Goal: Transaction & Acquisition: Purchase product/service

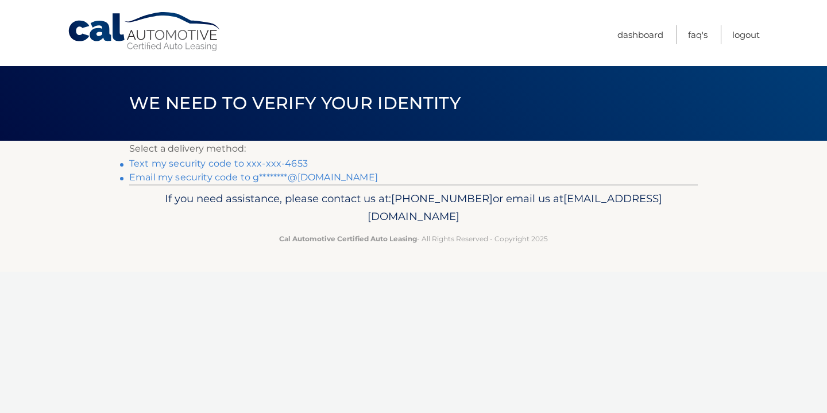
click at [281, 163] on link "Text my security code to xxx-xxx-4653" at bounding box center [218, 163] width 179 height 11
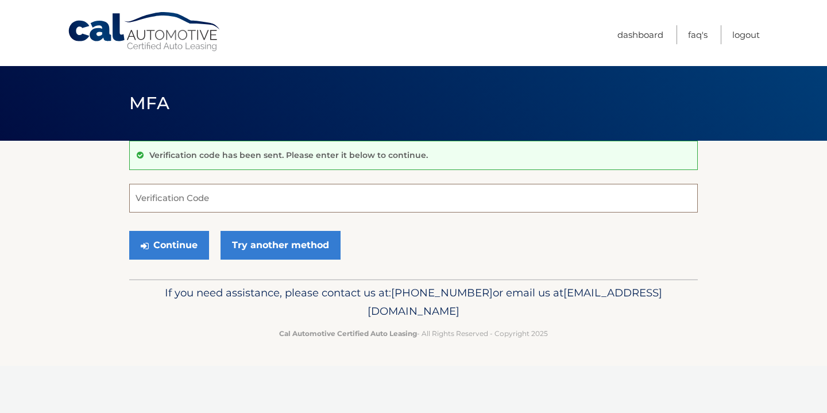
click at [276, 202] on input "Verification Code" at bounding box center [413, 198] width 569 height 29
type input "675496"
click at [177, 241] on button "Continue" at bounding box center [169, 245] width 80 height 29
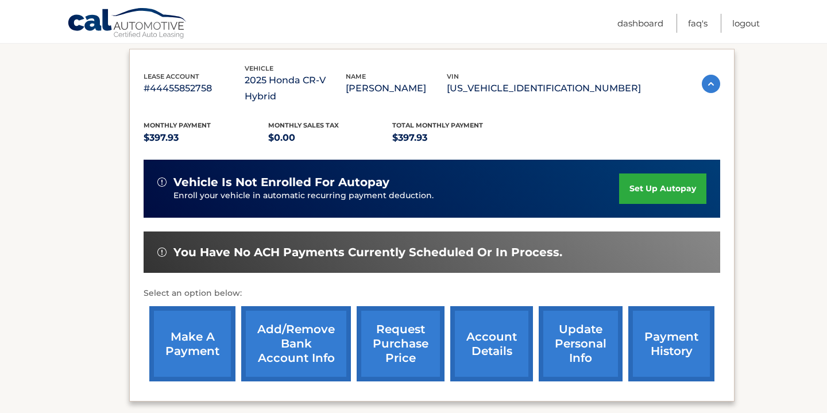
scroll to position [190, 0]
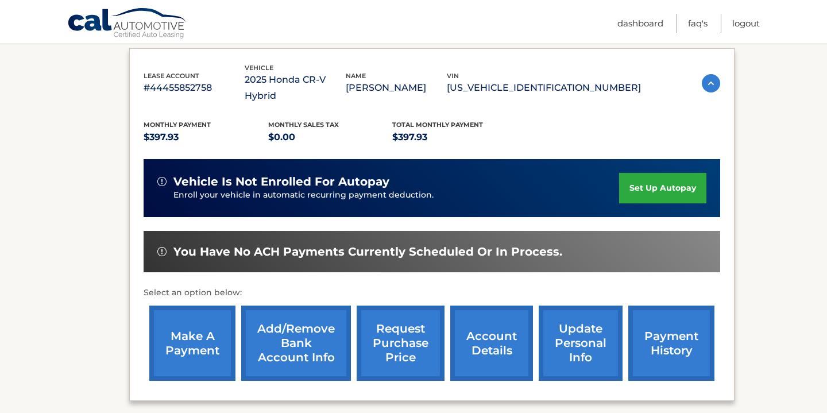
click at [190, 328] on link "make a payment" at bounding box center [192, 343] width 86 height 75
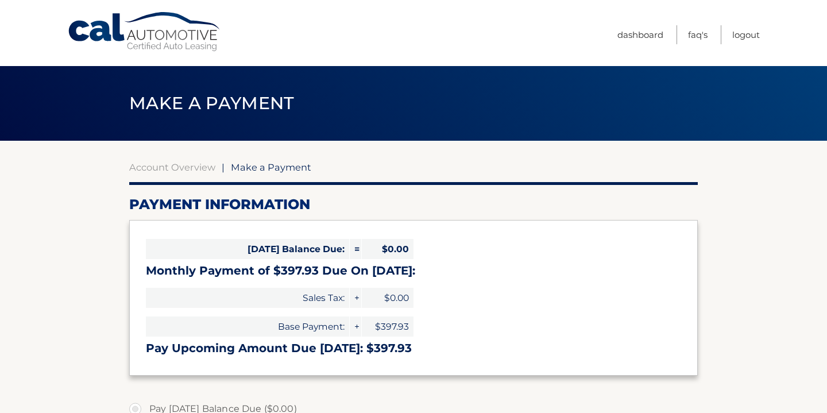
select select "ZmVjMzFlYzgtY2QwNC00NTNlLThjOGEtYWM3ODVlMDhkZjc0"
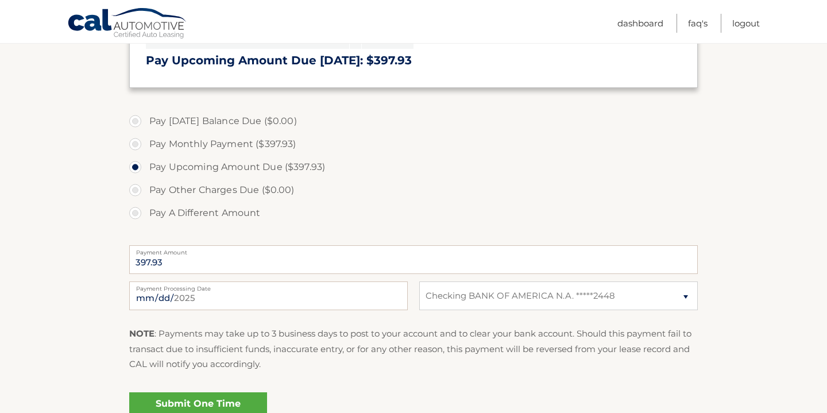
scroll to position [299, 0]
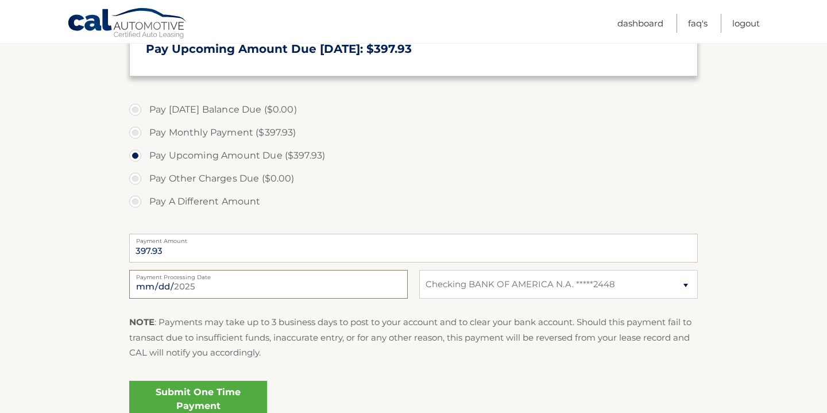
click at [192, 283] on input "[DATE]" at bounding box center [268, 284] width 279 height 29
type input "[DATE]"
click at [271, 311] on fieldset "Pay [DATE] Balance Due ($0.00) Pay Monthly Payment ($397.93) Pay Upcoming Amoun…" at bounding box center [413, 264] width 569 height 339
click at [202, 394] on link "Submit One Time Payment" at bounding box center [198, 399] width 138 height 37
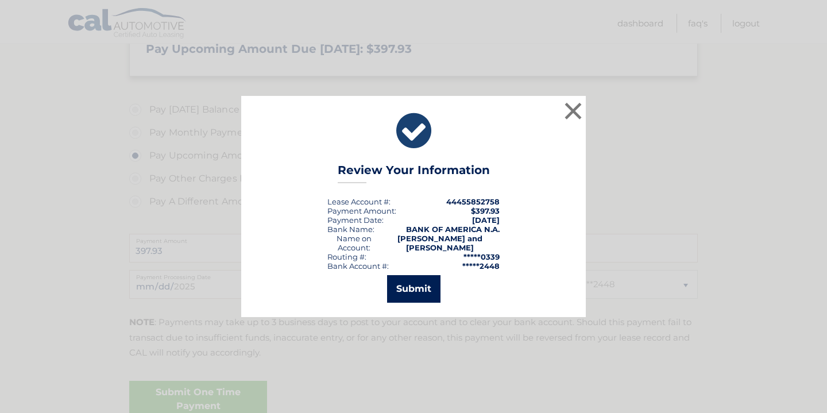
click at [426, 293] on button "Submit" at bounding box center [413, 289] width 53 height 28
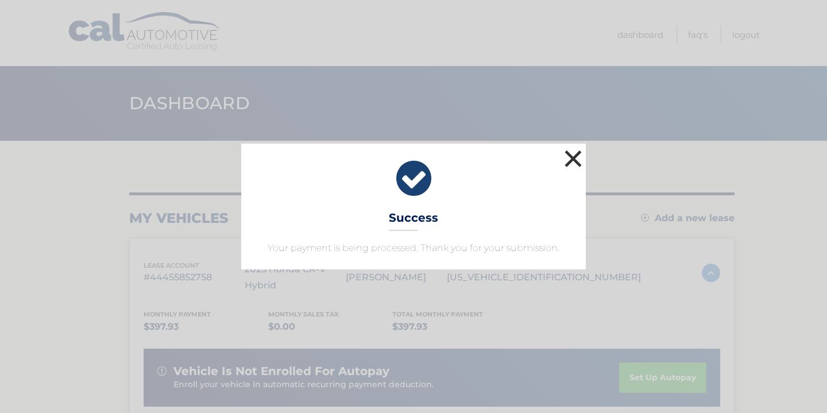
click at [571, 157] on button "×" at bounding box center [573, 158] width 23 height 23
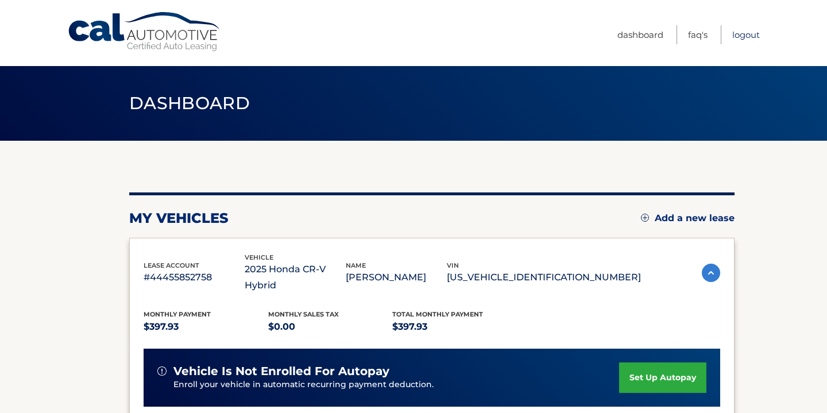
click at [737, 33] on link "Logout" at bounding box center [746, 34] width 28 height 19
